Goal: Information Seeking & Learning: Learn about a topic

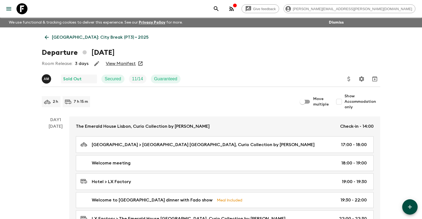
click at [66, 32] on link "[GEOGRAPHIC_DATA]: City Break (PT3) • 2025" at bounding box center [97, 37] width 110 height 11
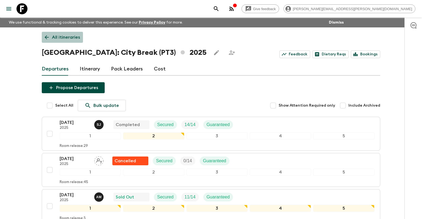
click at [61, 41] on link "All itineraries" at bounding box center [62, 37] width 41 height 11
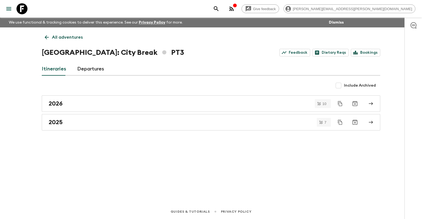
click at [59, 37] on p "All adventures" at bounding box center [67, 37] width 31 height 7
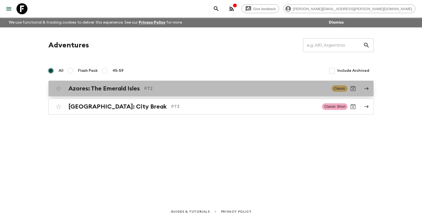
click at [96, 87] on h2 "Azores: The Emerald Isles" at bounding box center [103, 88] width 71 height 7
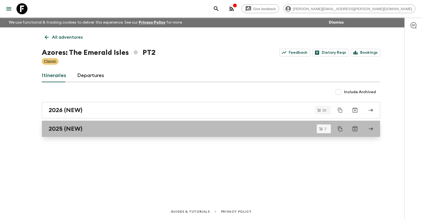
click at [105, 133] on link "2025 (NEW)" at bounding box center [211, 129] width 338 height 16
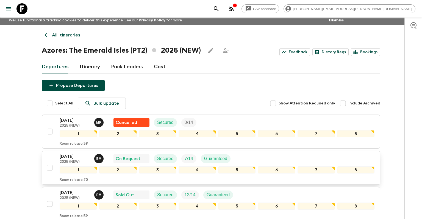
scroll to position [29, 0]
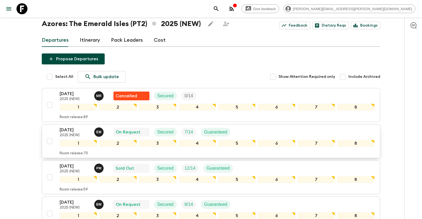
click at [210, 131] on div "[DATE] 2025 (NEW) E M On Request Secured 7 / 14 Guaranteed" at bounding box center [217, 132] width 315 height 11
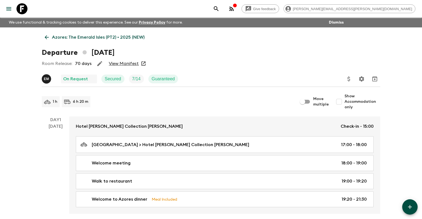
click at [112, 62] on link "View Manifest" at bounding box center [124, 63] width 30 height 5
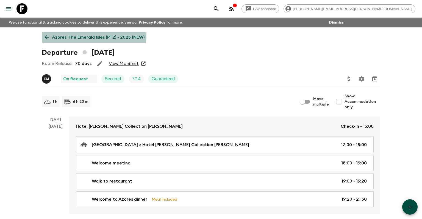
click at [49, 34] on link "Azores: The Emerald Isles (PT2) • 2025 (NEW)" at bounding box center [95, 37] width 106 height 11
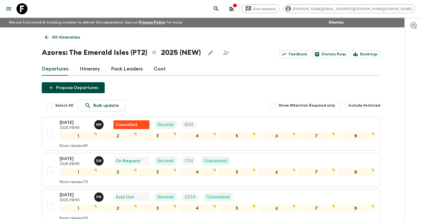
click at [89, 68] on link "Itinerary" at bounding box center [90, 69] width 20 height 13
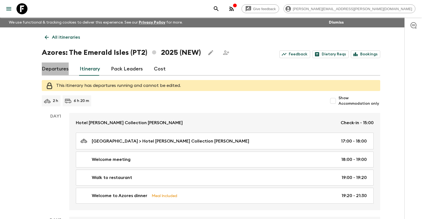
click at [55, 71] on link "Departures" at bounding box center [55, 69] width 27 height 13
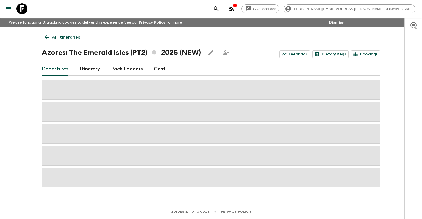
click at [80, 69] on link "Itinerary" at bounding box center [90, 69] width 20 height 13
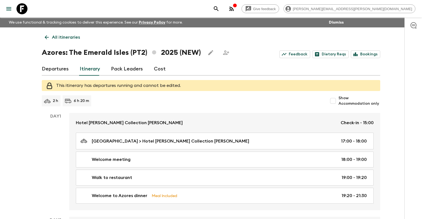
click at [50, 71] on link "Departures" at bounding box center [55, 69] width 27 height 13
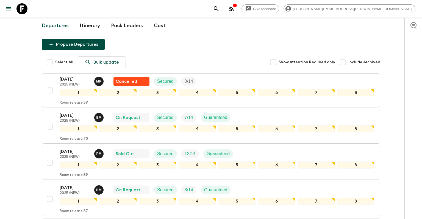
scroll to position [44, 0]
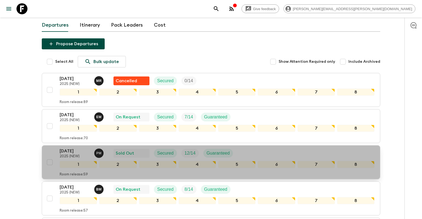
click at [81, 155] on p "2025 (NEW)" at bounding box center [75, 157] width 30 height 4
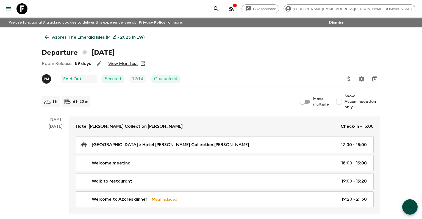
click at [120, 65] on link "View Manifest" at bounding box center [123, 63] width 30 height 5
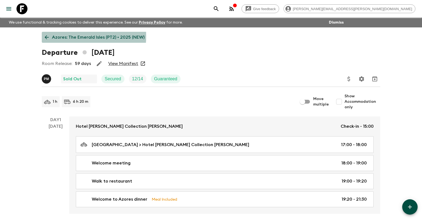
click at [46, 36] on icon at bounding box center [47, 37] width 4 height 4
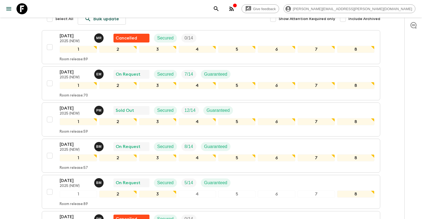
scroll to position [87, 0]
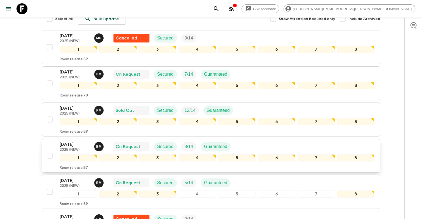
click at [85, 146] on p "[DATE]" at bounding box center [75, 144] width 30 height 7
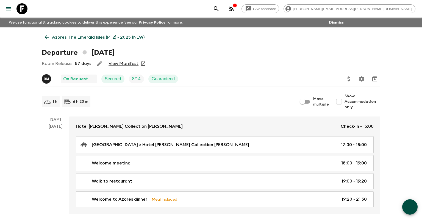
click at [111, 63] on link "View Manifest" at bounding box center [123, 63] width 30 height 5
click at [48, 37] on icon at bounding box center [47, 37] width 4 height 4
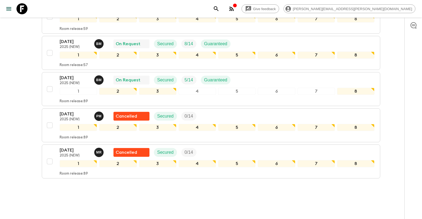
scroll to position [197, 0]
